Goal: Task Accomplishment & Management: Manage account settings

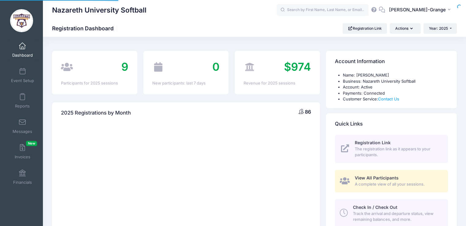
select select
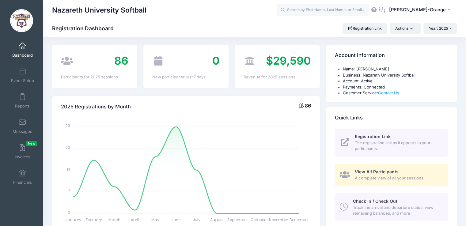
scroll to position [5, 0]
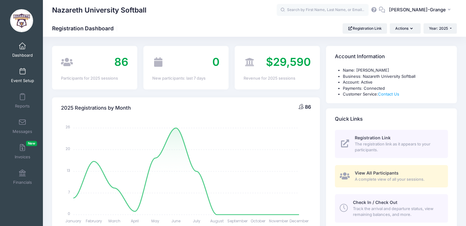
click at [18, 82] on span "Event Setup" at bounding box center [22, 80] width 23 height 5
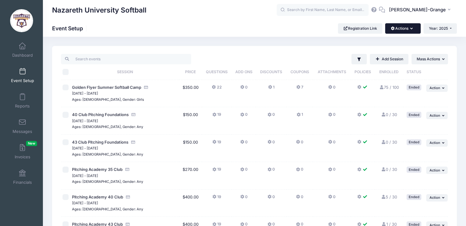
click at [408, 27] on button "Actions" at bounding box center [402, 28] width 35 height 10
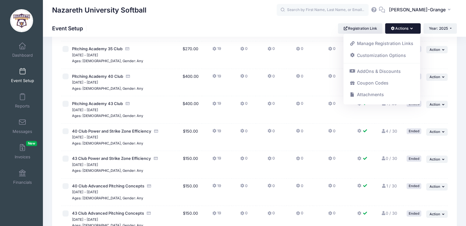
scroll to position [183, 0]
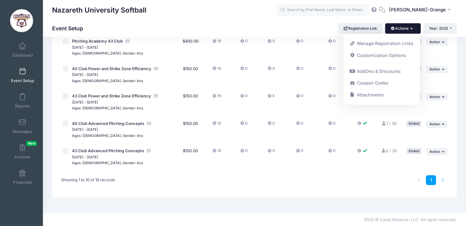
click at [442, 178] on li at bounding box center [443, 180] width 10 height 10
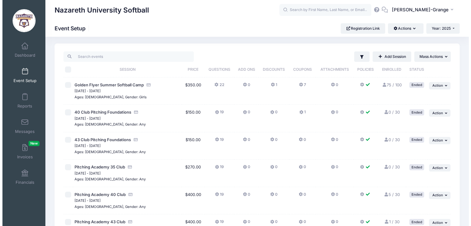
scroll to position [0, 0]
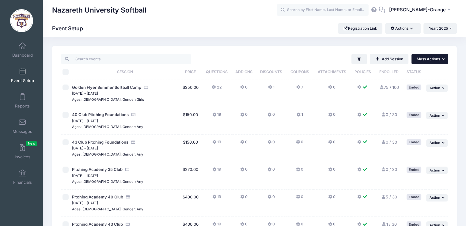
click at [442, 60] on icon "button" at bounding box center [444, 59] width 4 height 4
click at [385, 59] on link "Add Session" at bounding box center [389, 59] width 39 height 10
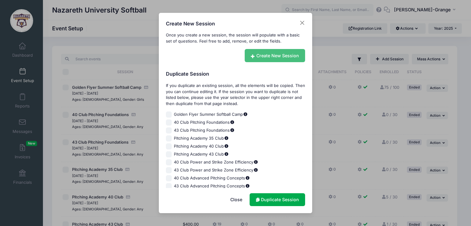
click at [286, 55] on link "Create New Session" at bounding box center [275, 55] width 61 height 13
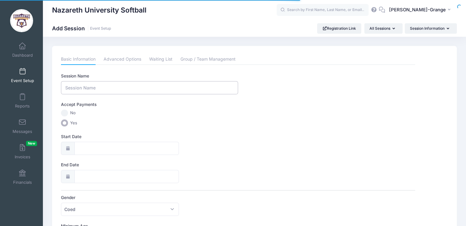
click at [172, 90] on input "Session Name" at bounding box center [149, 87] width 177 height 13
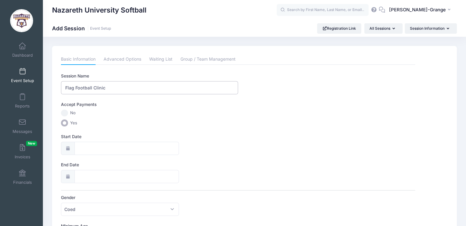
type input "Flag Football Clinic"
click at [127, 145] on input "Start Date" at bounding box center [126, 148] width 105 height 13
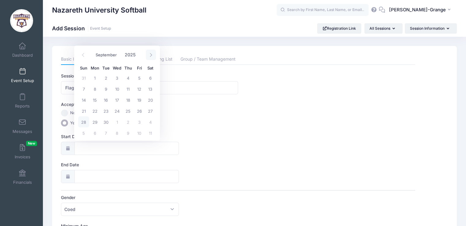
click at [148, 57] on span at bounding box center [151, 55] width 10 height 10
select select "9"
click at [93, 101] on span "13" at bounding box center [94, 99] width 11 height 11
type input "[DATE]"
type input "10/14/2025"
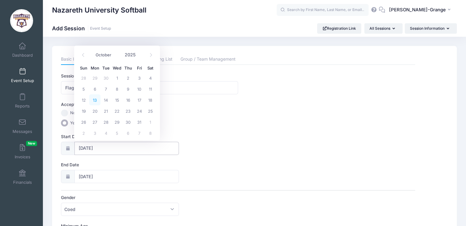
select select "9"
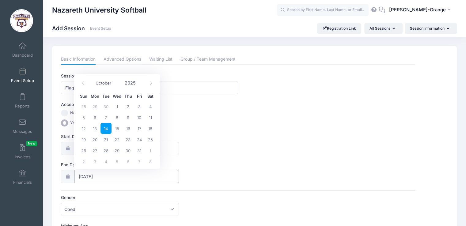
click at [97, 176] on input "10/14/2025" at bounding box center [126, 176] width 105 height 13
click at [95, 126] on span "13" at bounding box center [94, 128] width 11 height 11
type input "[DATE]"
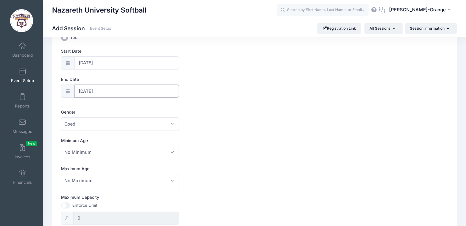
scroll to position [93, 0]
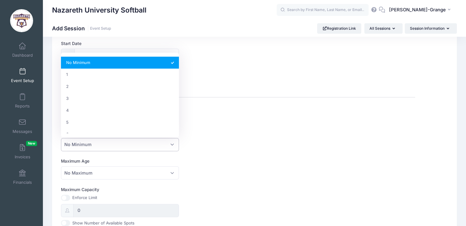
click at [136, 141] on span "No Minimum" at bounding box center [120, 144] width 118 height 13
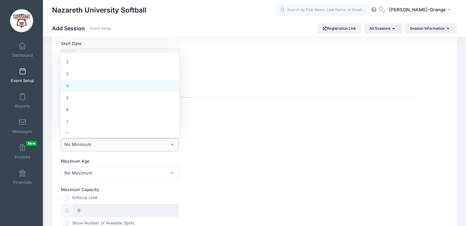
scroll to position [25, 0]
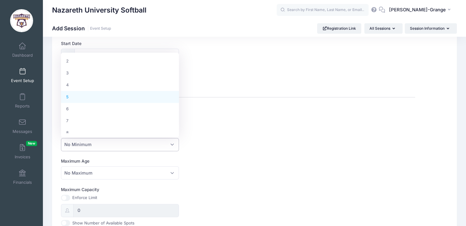
select select "5"
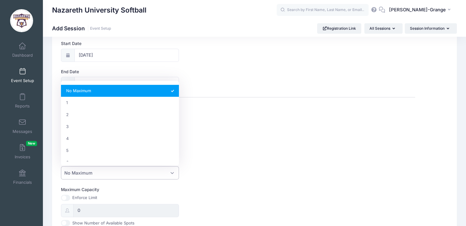
click at [159, 173] on span "No Maximum" at bounding box center [120, 172] width 118 height 13
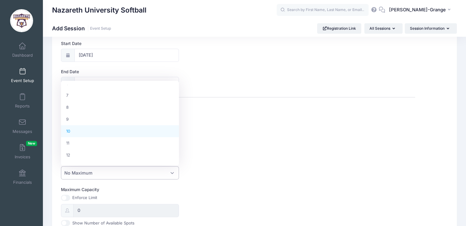
scroll to position [78, 0]
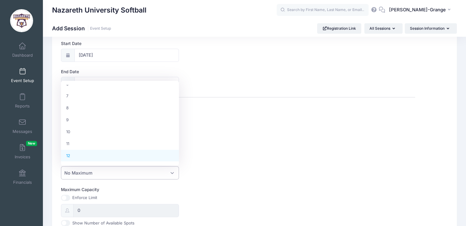
select select "12"
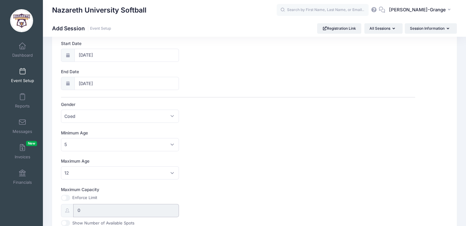
click at [107, 207] on input "0" at bounding box center [126, 210] width 106 height 13
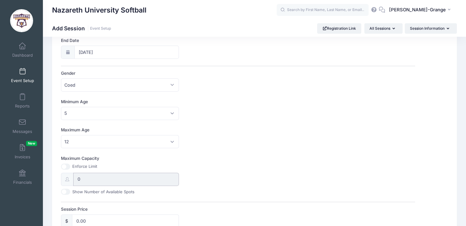
scroll to position [136, 0]
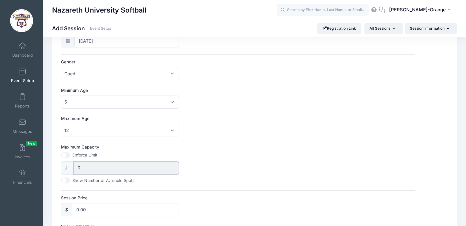
click at [91, 168] on input "0" at bounding box center [126, 167] width 106 height 13
click at [91, 169] on input "0" at bounding box center [126, 167] width 106 height 13
click at [65, 156] on input "Maximum Capacity" at bounding box center [65, 155] width 9 height 6
checkbox input "true"
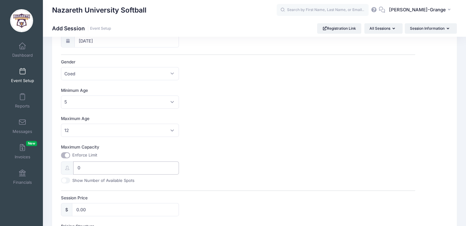
click at [81, 167] on input "0" at bounding box center [126, 167] width 106 height 13
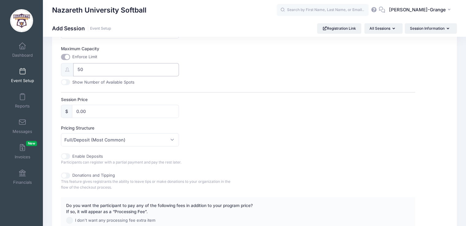
scroll to position [228, 0]
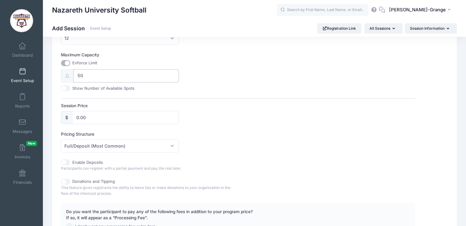
type input "50"
click at [91, 115] on input "0.00" at bounding box center [125, 117] width 107 height 13
type input "0"
type input "65.00"
click at [324, 123] on div "Session Price $ 65.00" at bounding box center [238, 113] width 354 height 21
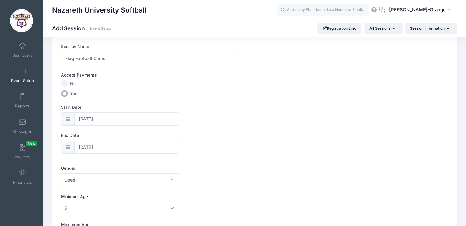
scroll to position [0, 0]
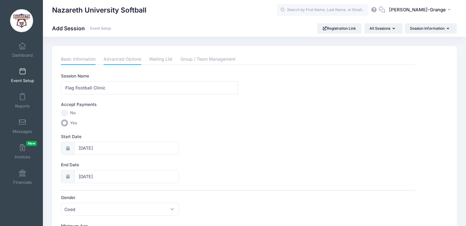
click at [126, 60] on link "Advanced Options" at bounding box center [123, 59] width 38 height 11
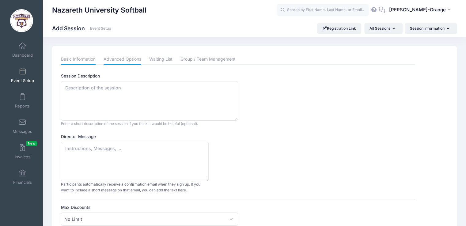
click at [87, 57] on link "Basic Information" at bounding box center [78, 59] width 35 height 11
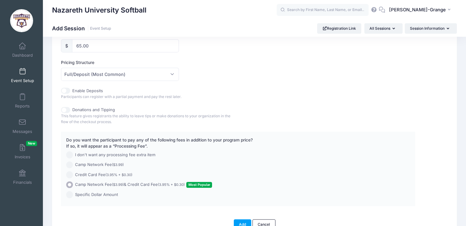
scroll to position [333, 0]
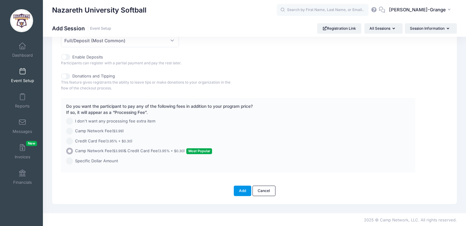
click at [242, 190] on button "Add" at bounding box center [243, 191] width 18 height 10
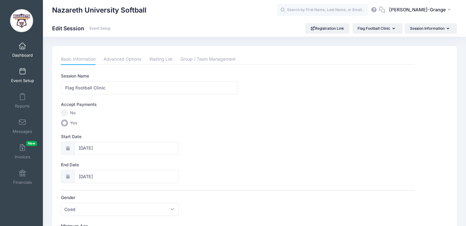
click at [22, 48] on span at bounding box center [22, 46] width 0 height 7
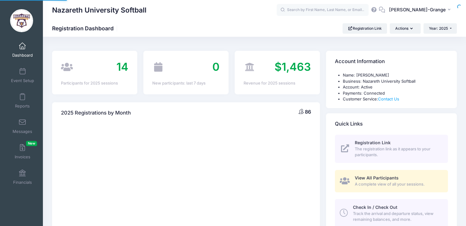
select select
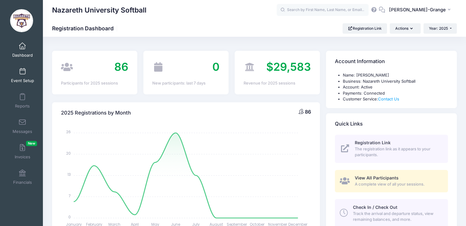
click at [21, 75] on link "Event Setup" at bounding box center [22, 75] width 29 height 21
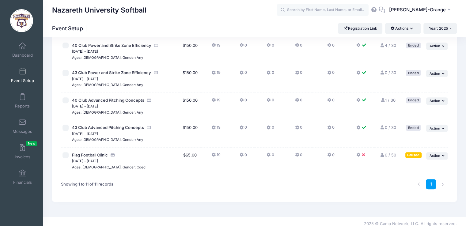
scroll to position [211, 0]
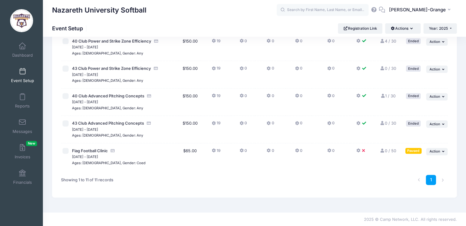
click at [360, 151] on icon at bounding box center [358, 151] width 5 height 0
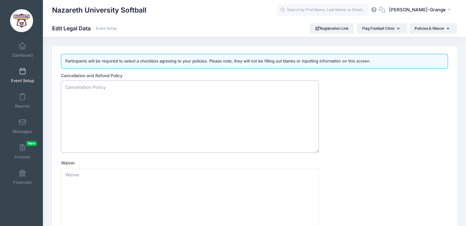
click at [96, 89] on textarea "Cancellation and Refund Policy" at bounding box center [190, 117] width 258 height 72
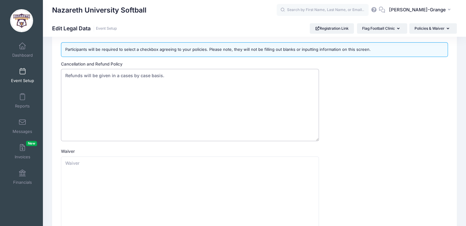
scroll to position [12, 0]
type textarea "Refunds will be given in a cases by case basis."
click at [26, 76] on link "Event Setup" at bounding box center [22, 75] width 29 height 21
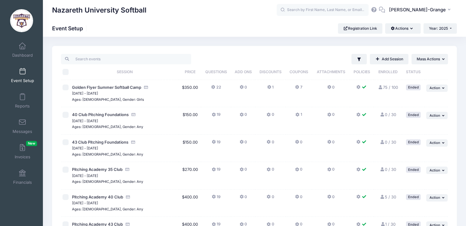
click at [357, 115] on icon at bounding box center [358, 115] width 5 height 0
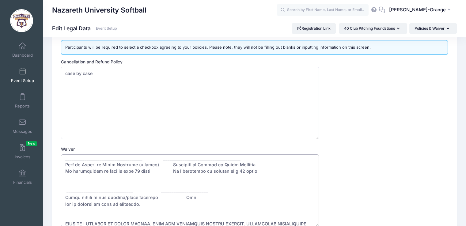
scroll to position [71, 0]
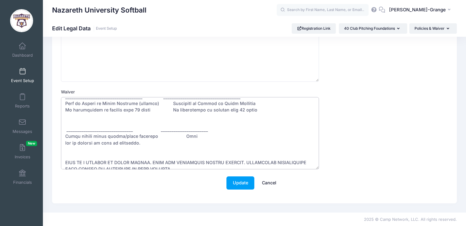
drag, startPoint x: 64, startPoint y: 175, endPoint x: 181, endPoint y: 231, distance: 130.3
click at [181, 155] on html "Processing Request Please wait... Processing Request Please wait... Processing …" at bounding box center [233, 42] width 466 height 226
click at [19, 75] on link "Event Setup" at bounding box center [22, 75] width 29 height 21
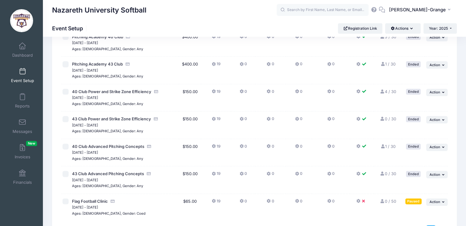
scroll to position [201, 0]
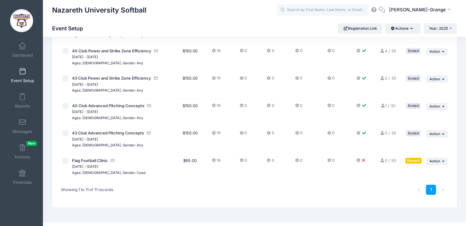
click at [362, 160] on button at bounding box center [361, 162] width 11 height 9
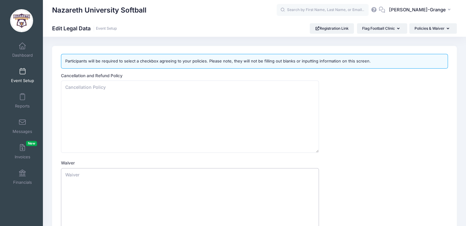
click at [80, 192] on textarea "Waiver" at bounding box center [190, 204] width 258 height 72
paste textarea "Acknowledgement and Release Agreement I, _____________________________, wish to…"
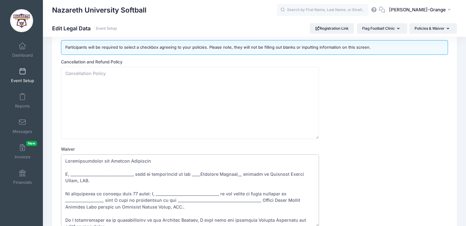
click at [229, 174] on textarea "Waiver" at bounding box center [190, 190] width 258 height 72
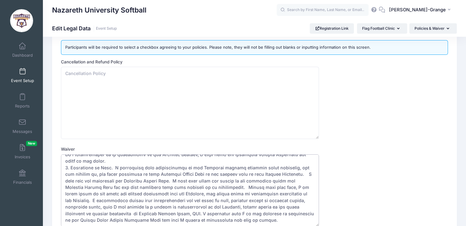
scroll to position [18, 0]
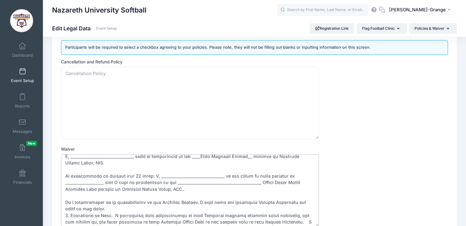
click at [96, 190] on textarea "Waiver" at bounding box center [190, 190] width 258 height 72
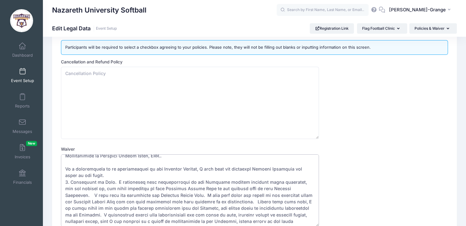
scroll to position [51, 0]
click at [193, 168] on textarea "Waiver" at bounding box center [190, 190] width 258 height 72
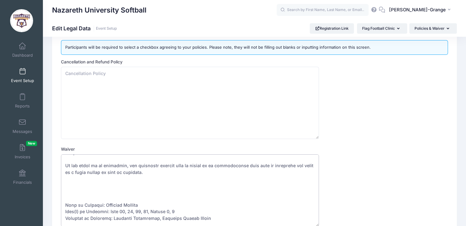
scroll to position [314, 0]
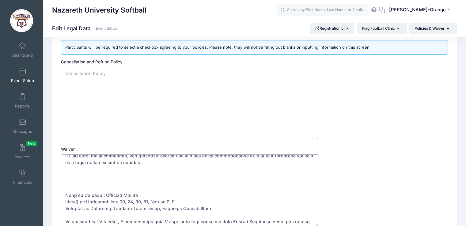
click at [193, 168] on textarea "Waiver" at bounding box center [190, 190] width 258 height 72
click at [143, 188] on textarea "Waiver" at bounding box center [190, 190] width 258 height 72
click at [172, 195] on textarea "Waiver" at bounding box center [190, 190] width 258 height 72
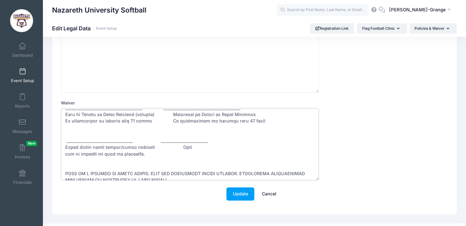
scroll to position [60, 0]
type textarea "Acknowledgement and Release Agreement I, _____________________________, wish to…"
click at [245, 192] on button "Update" at bounding box center [240, 194] width 28 height 13
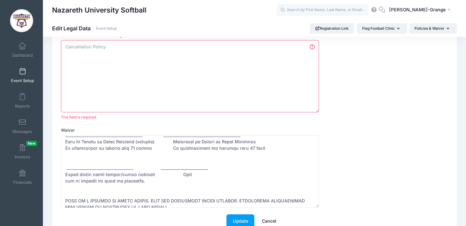
scroll to position [0, 0]
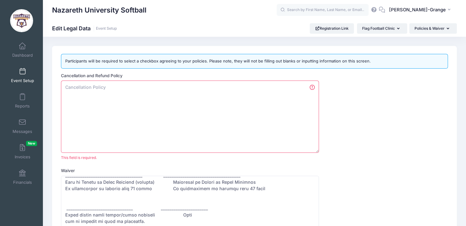
click at [100, 92] on textarea "Cancellation and Refund Policy" at bounding box center [190, 117] width 258 height 72
click at [100, 92] on textarea "R" at bounding box center [190, 117] width 258 height 72
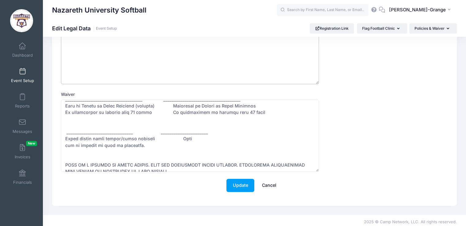
scroll to position [71, 0]
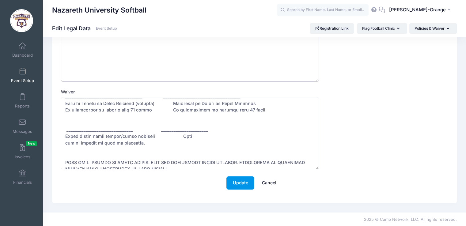
type textarea "Refunds will be given in a case by case basis."
click at [238, 182] on button "Update" at bounding box center [240, 182] width 28 height 13
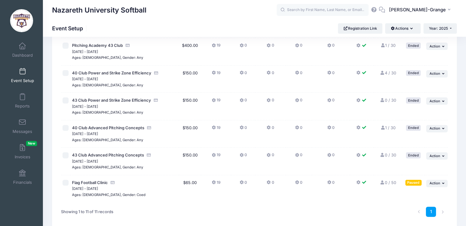
scroll to position [187, 0]
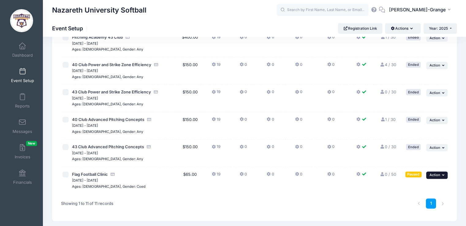
drag, startPoint x: 437, startPoint y: 179, endPoint x: 438, endPoint y: 174, distance: 4.6
click at [438, 174] on td "... Action Resume Session Pause Session Edit Session Duplicate Session Delete S…" at bounding box center [436, 180] width 23 height 27
click at [438, 174] on span "Action" at bounding box center [435, 175] width 11 height 4
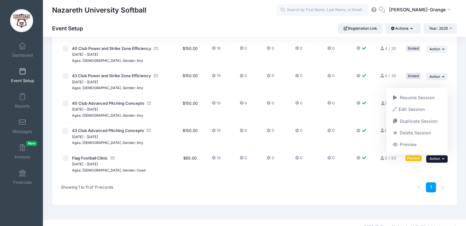
scroll to position [203, 0]
click at [217, 159] on button "19" at bounding box center [216, 160] width 9 height 9
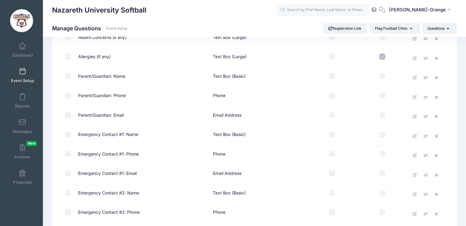
scroll to position [220, 0]
click at [439, 193] on icon at bounding box center [437, 195] width 5 height 4
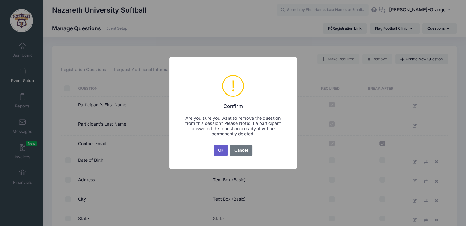
click at [216, 152] on button "Ok" at bounding box center [221, 150] width 14 height 11
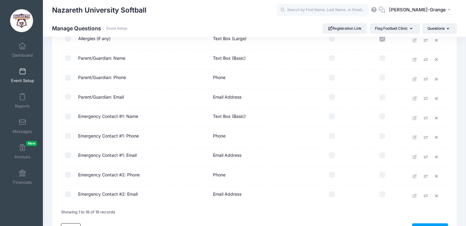
scroll to position [238, 0]
click at [437, 178] on link at bounding box center [437, 176] width 9 height 9
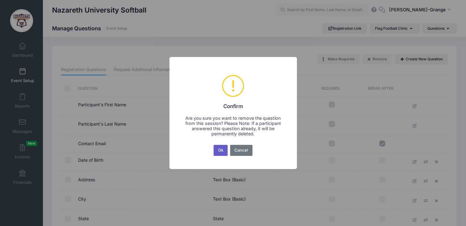
click at [219, 147] on button "Ok" at bounding box center [221, 150] width 14 height 11
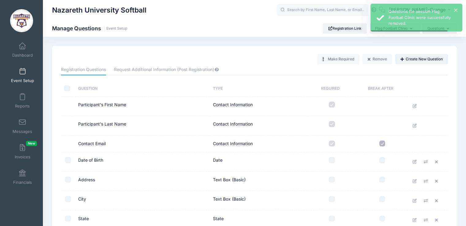
scroll to position [256, 0]
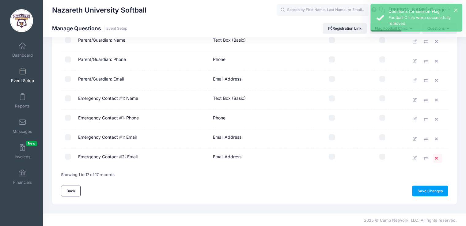
click at [436, 157] on icon at bounding box center [437, 158] width 5 height 4
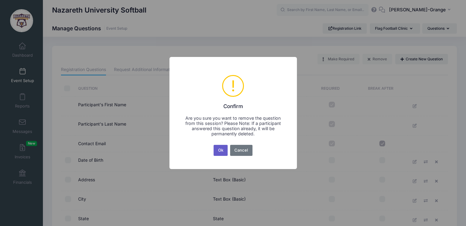
click at [220, 152] on button "Ok" at bounding box center [221, 150] width 14 height 11
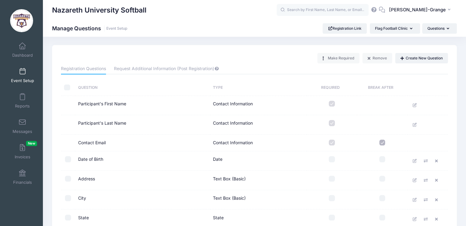
scroll to position [1, 0]
click at [412, 56] on button "Create New Question" at bounding box center [421, 58] width 53 height 10
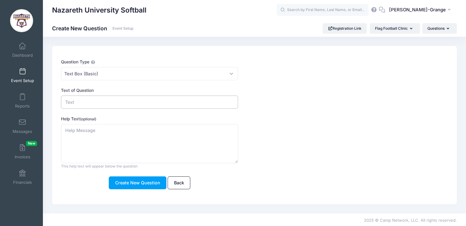
click at [163, 105] on input "Text of Question" at bounding box center [149, 102] width 177 height 13
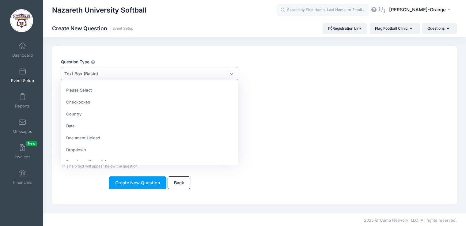
click at [226, 72] on span "Text Box (Basic)" at bounding box center [149, 73] width 177 height 13
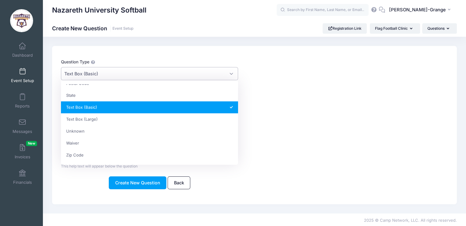
click at [226, 72] on span "Text Box (Basic)" at bounding box center [149, 73] width 177 height 13
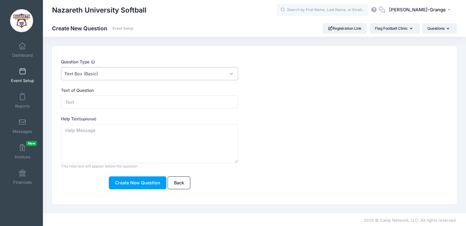
click at [226, 72] on span "Text Box (Basic)" at bounding box center [149, 73] width 177 height 13
click at [83, 103] on input "Text of Question" at bounding box center [149, 102] width 177 height 13
type input "Grade"
click at [139, 180] on button "Create New Question" at bounding box center [138, 182] width 58 height 13
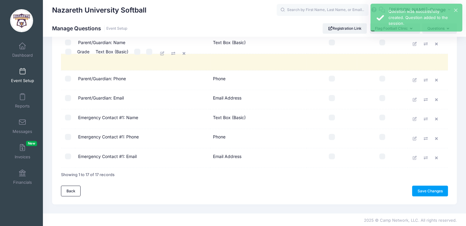
scroll to position [256, 0]
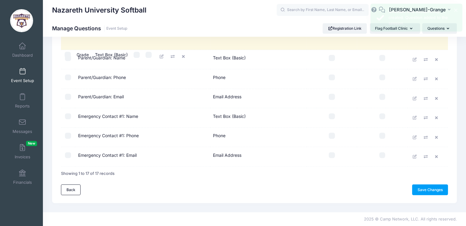
drag, startPoint x: 116, startPoint y: 158, endPoint x: 116, endPoint y: 55, distance: 102.6
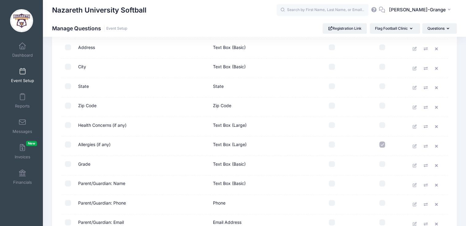
scroll to position [131, 0]
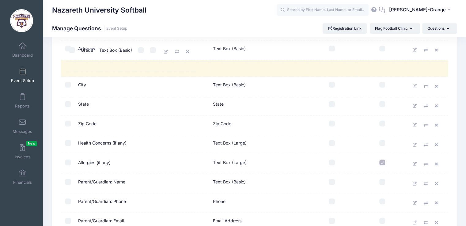
drag, startPoint x: 98, startPoint y: 165, endPoint x: 102, endPoint y: 49, distance: 115.3
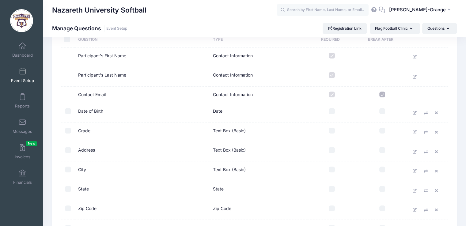
scroll to position [0, 0]
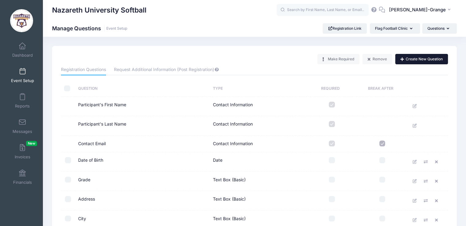
click at [403, 59] on button "Create New Question" at bounding box center [421, 59] width 53 height 10
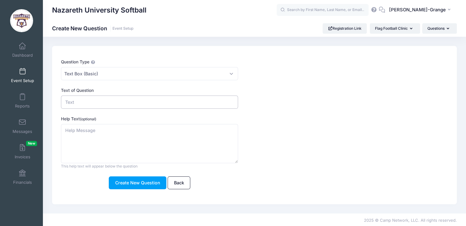
click at [148, 104] on input "Text of Question" at bounding box center [149, 102] width 177 height 13
type input "School"
click at [142, 185] on button "Create New Question" at bounding box center [138, 182] width 58 height 13
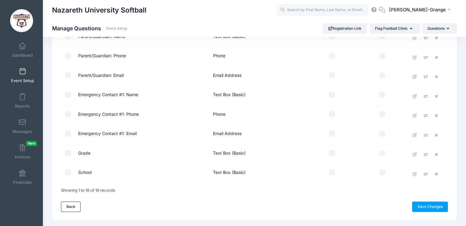
scroll to position [276, 0]
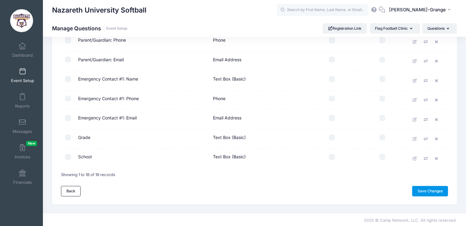
click at [429, 193] on link "Save Changes" at bounding box center [430, 191] width 36 height 10
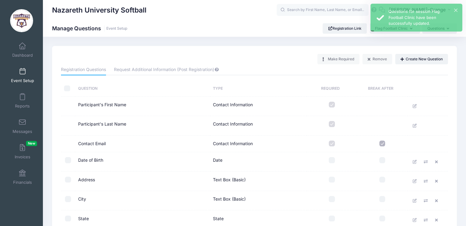
click at [22, 73] on span at bounding box center [22, 71] width 0 height 7
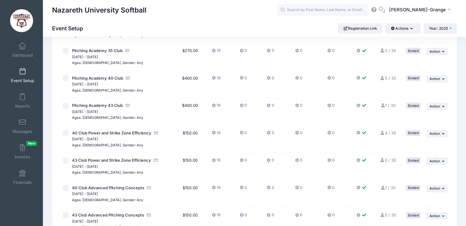
scroll to position [211, 0]
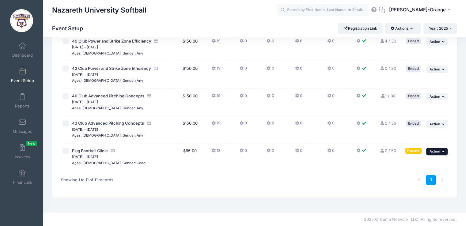
click at [441, 150] on button "... Action" at bounding box center [436, 151] width 21 height 7
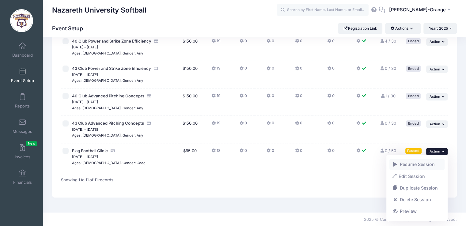
click at [416, 164] on link "Resume Session" at bounding box center [416, 165] width 55 height 12
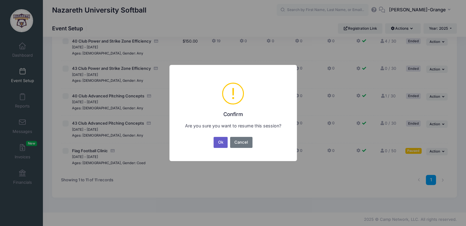
click at [219, 143] on button "Ok" at bounding box center [221, 142] width 14 height 11
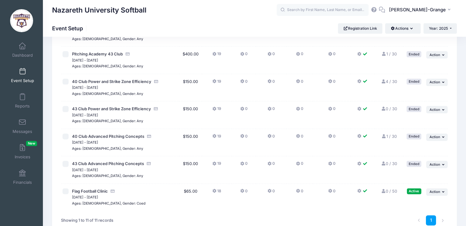
scroll to position [211, 0]
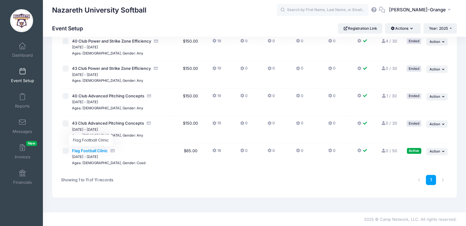
click at [81, 150] on span "Flag Football Clinic" at bounding box center [90, 150] width 36 height 5
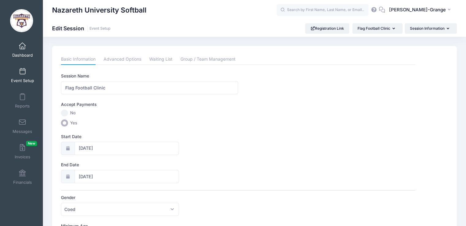
click at [22, 45] on span at bounding box center [22, 46] width 0 height 7
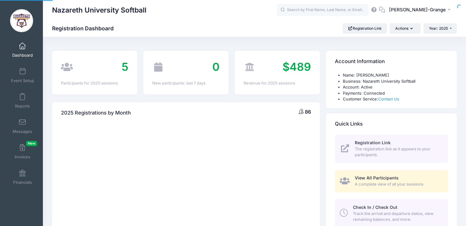
select select
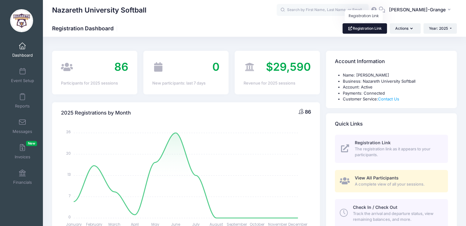
click at [361, 30] on link "Registration Link" at bounding box center [365, 28] width 44 height 10
